Goal: Transaction & Acquisition: Purchase product/service

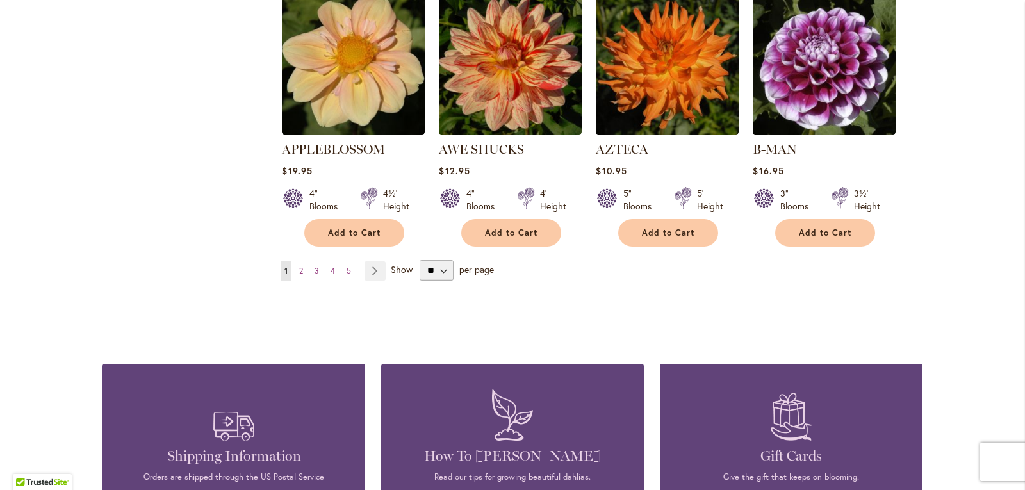
scroll to position [1089, 0]
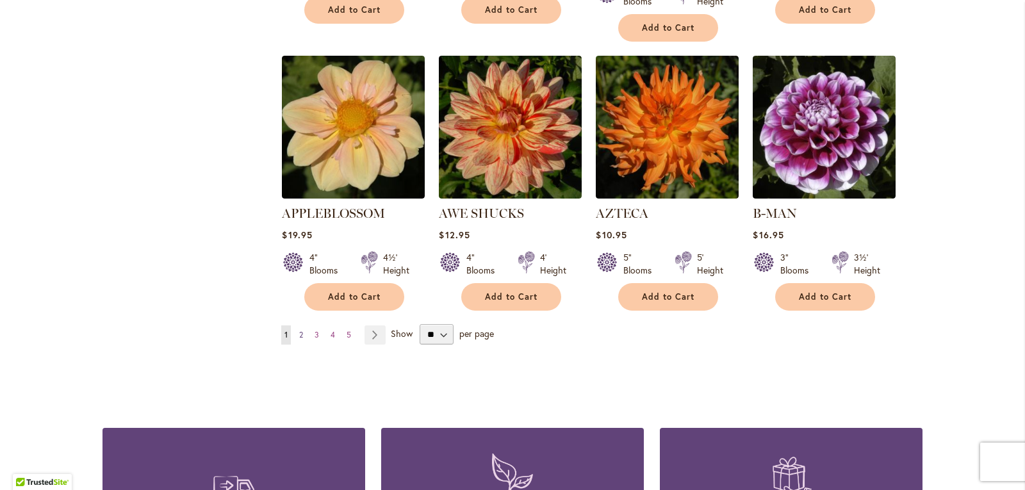
click at [299, 330] on span "2" at bounding box center [301, 335] width 4 height 10
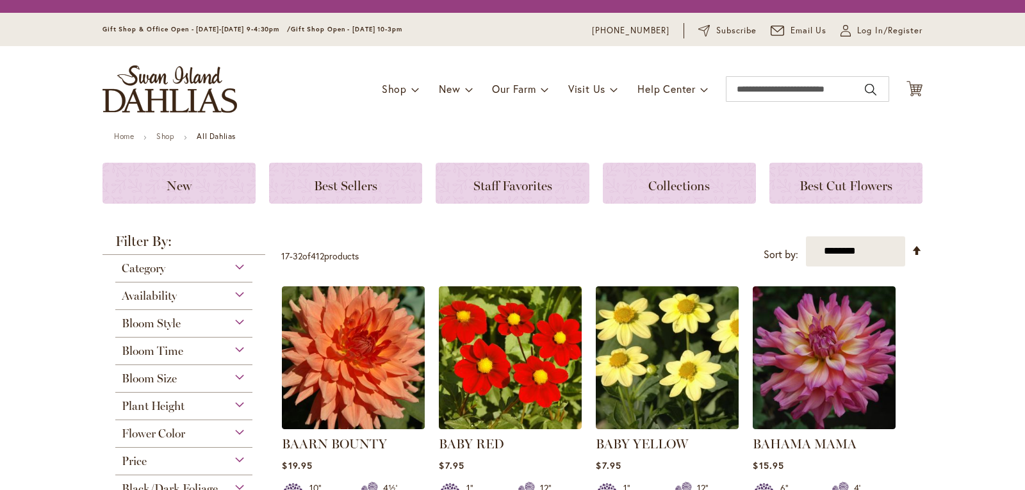
click at [142, 272] on span "Category" at bounding box center [144, 268] width 44 height 14
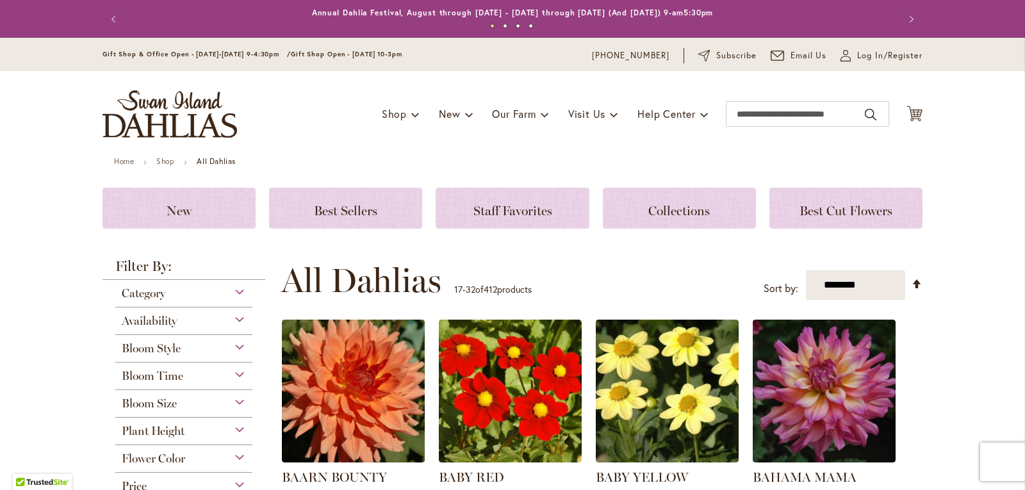
click at [157, 294] on span "Category" at bounding box center [144, 293] width 44 height 14
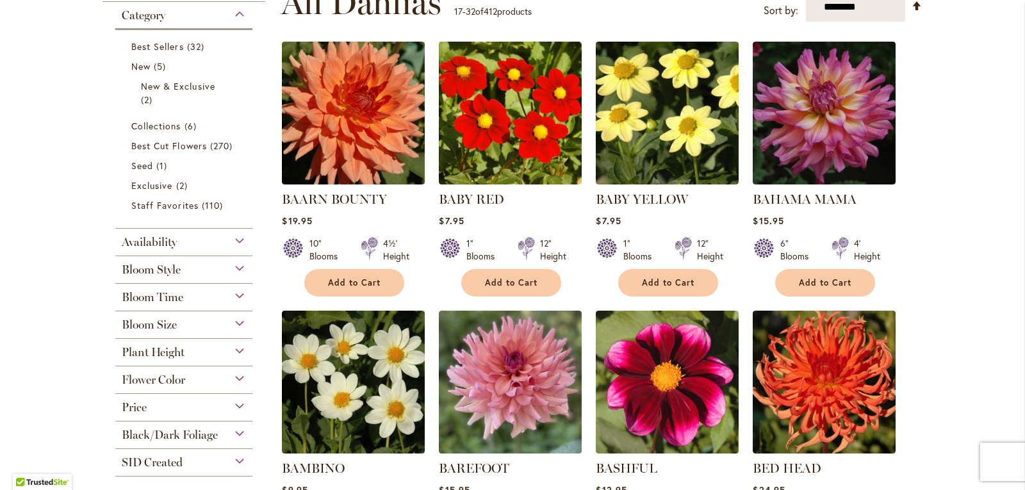
scroll to position [279, 0]
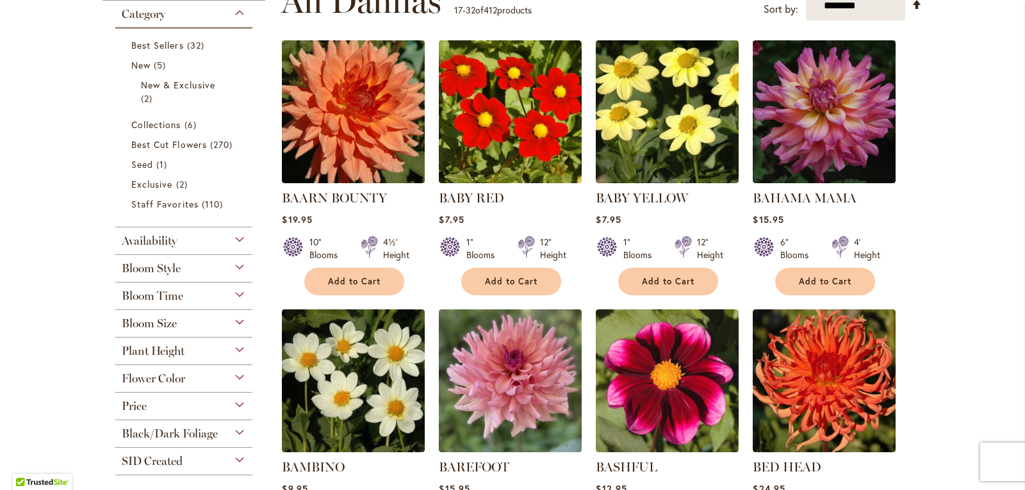
click at [155, 266] on span "Bloom Style" at bounding box center [151, 268] width 59 height 14
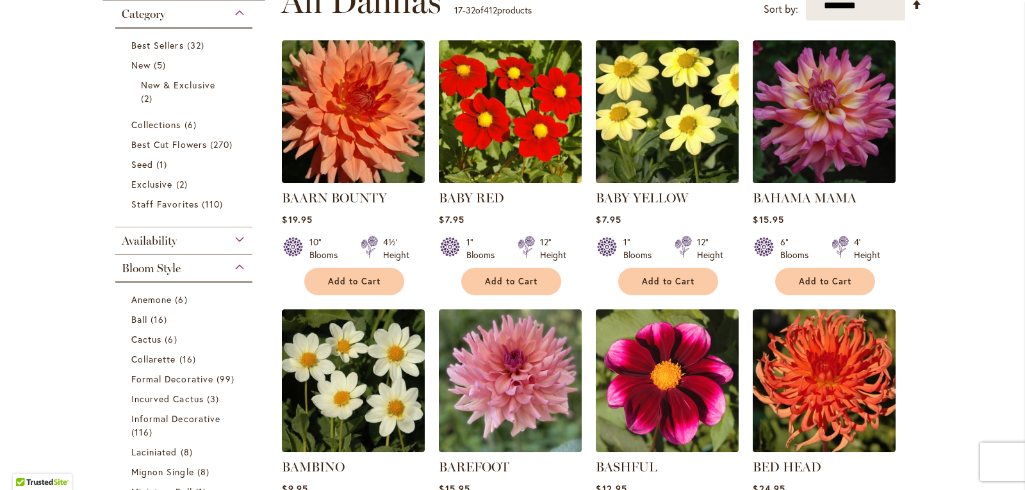
scroll to position [533, 0]
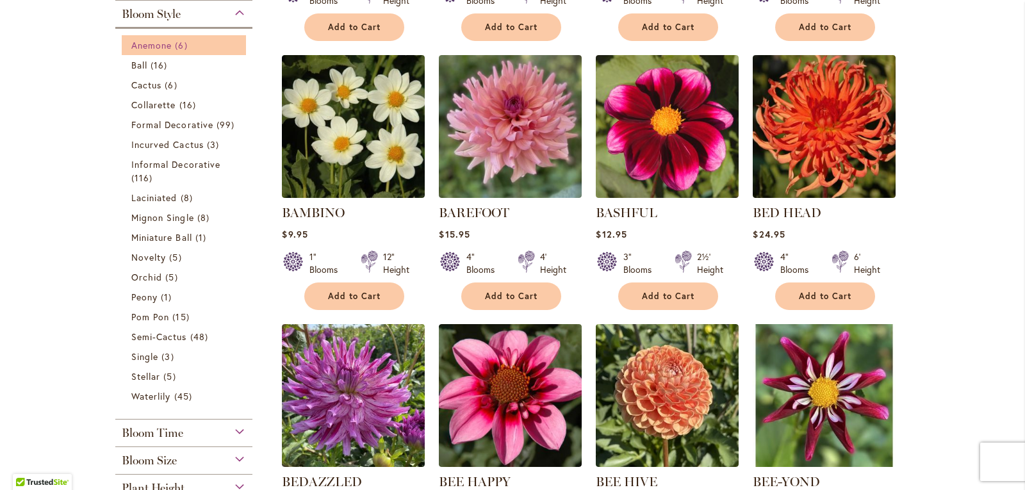
click at [154, 45] on span "Anemone" at bounding box center [151, 45] width 40 height 12
